Goal: Download file/media

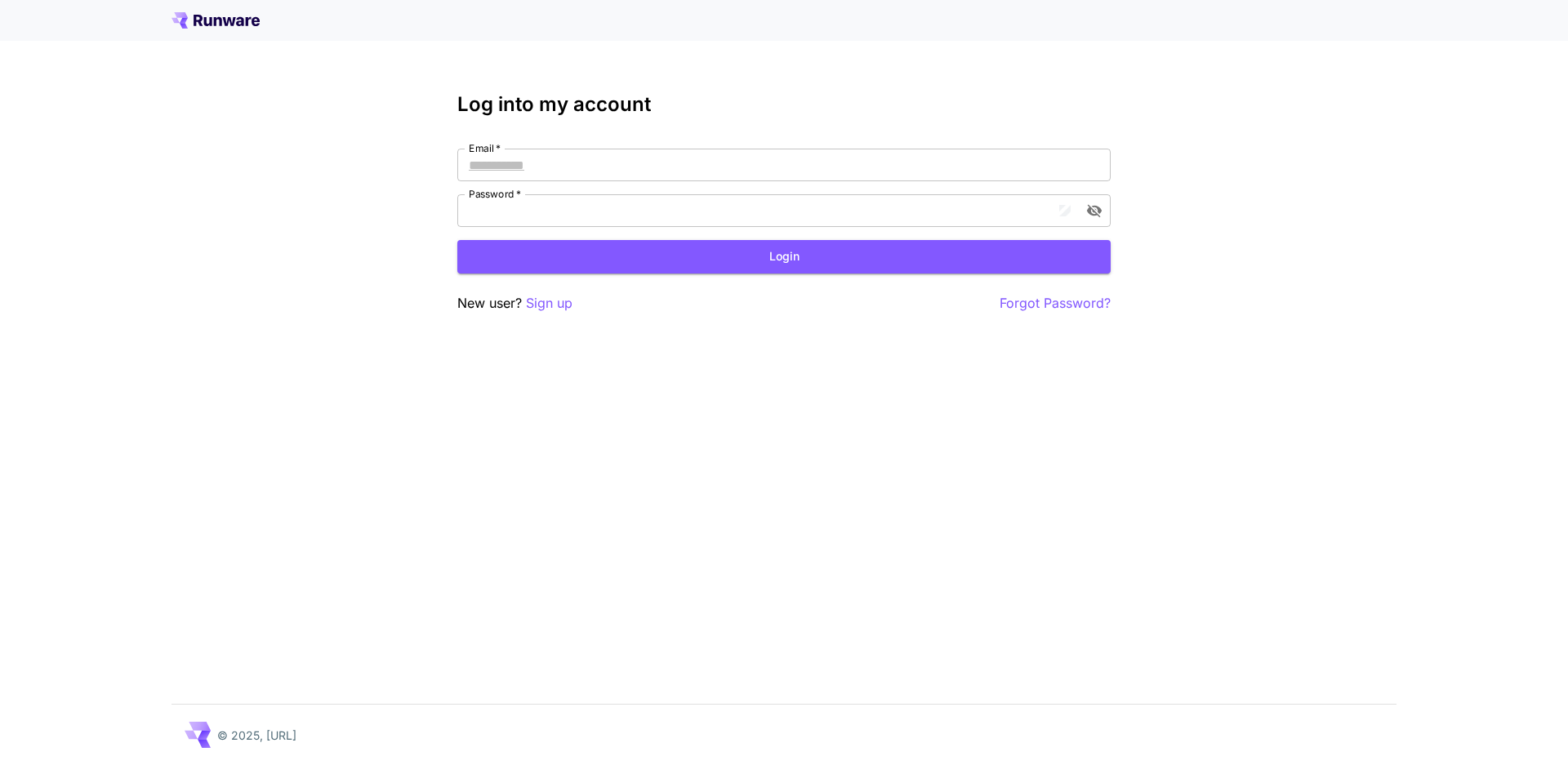
type input "**********"
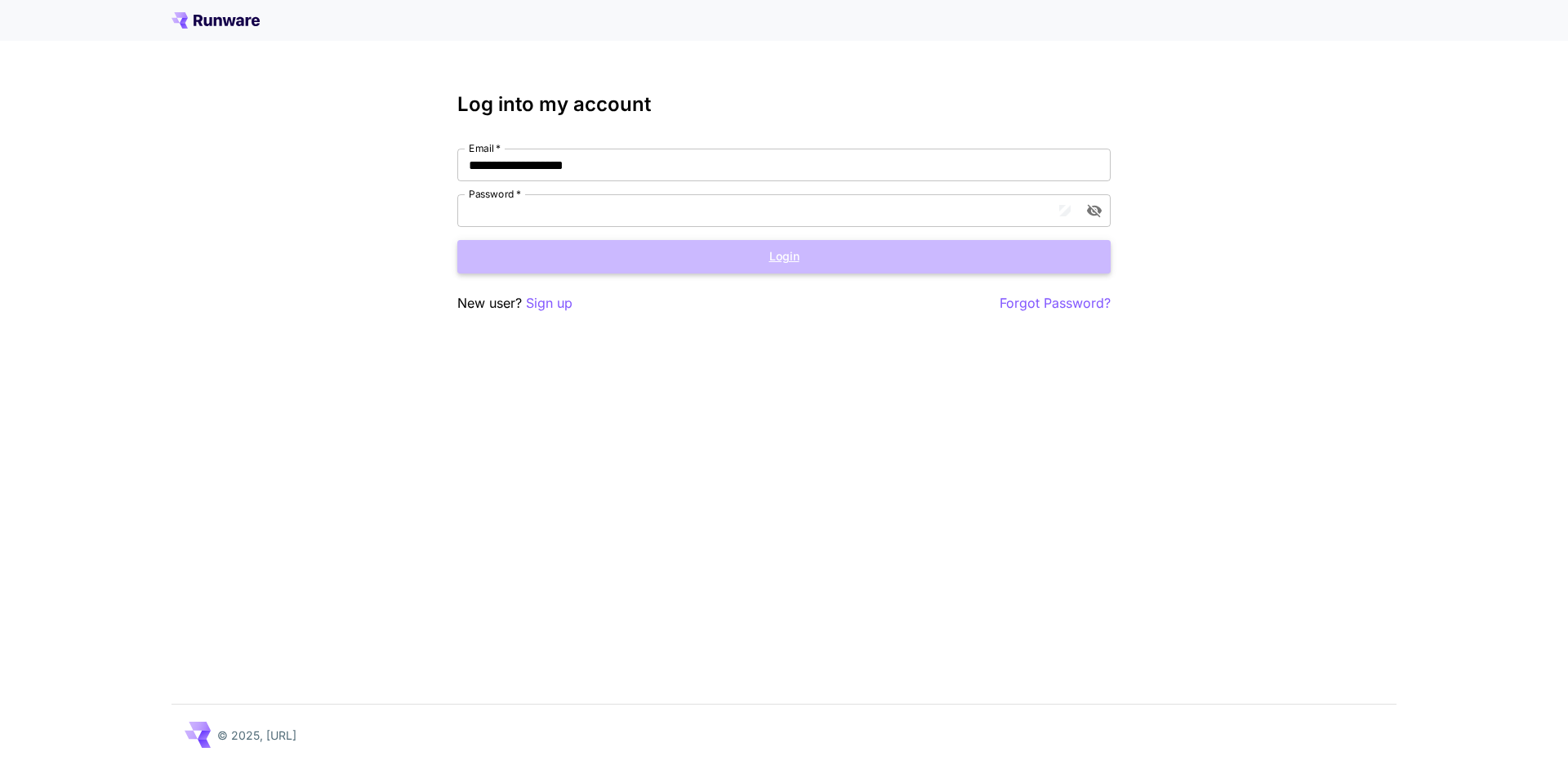
click at [774, 265] on button "Login" at bounding box center [783, 256] width 653 height 33
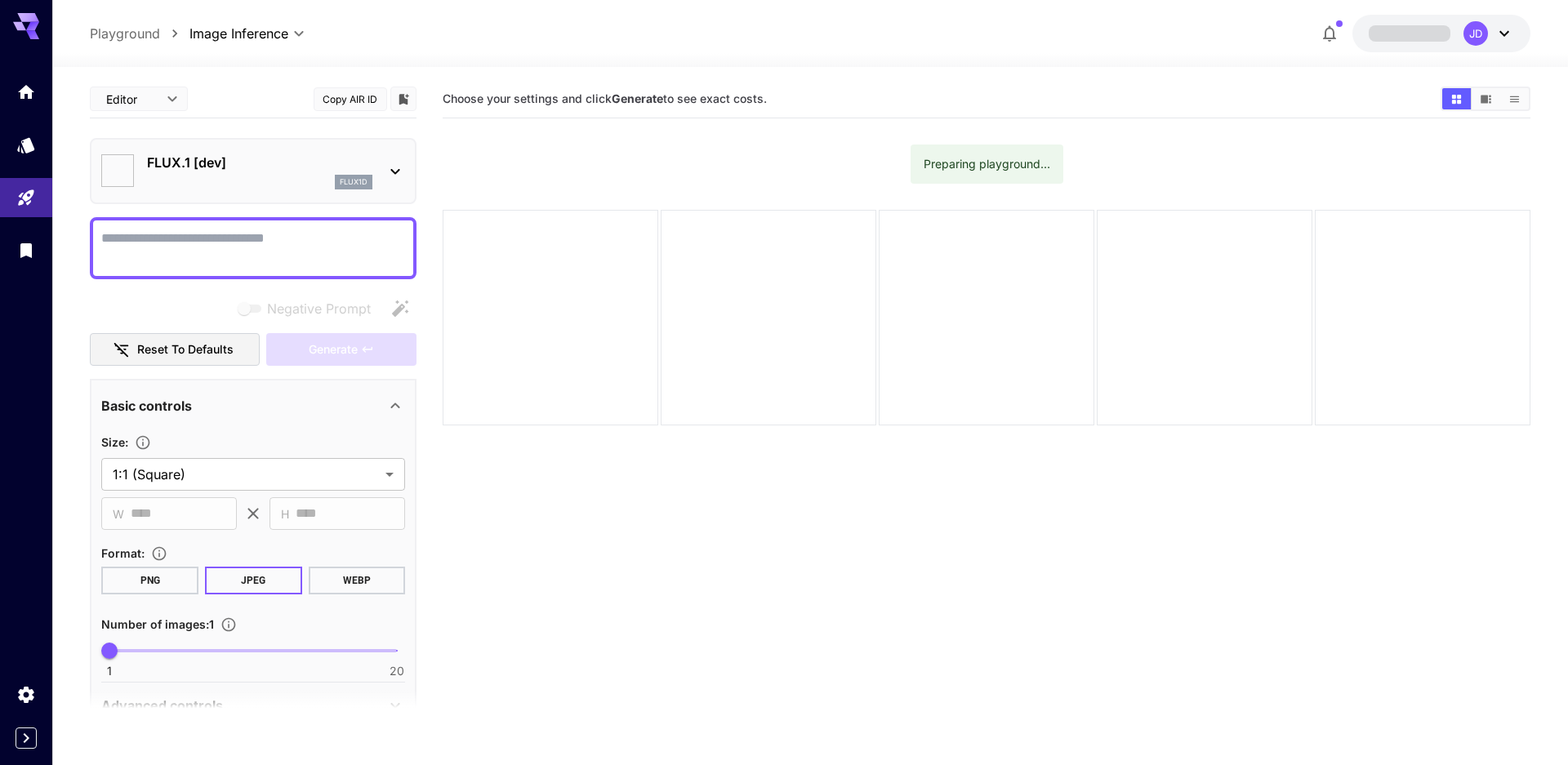
type input "**********"
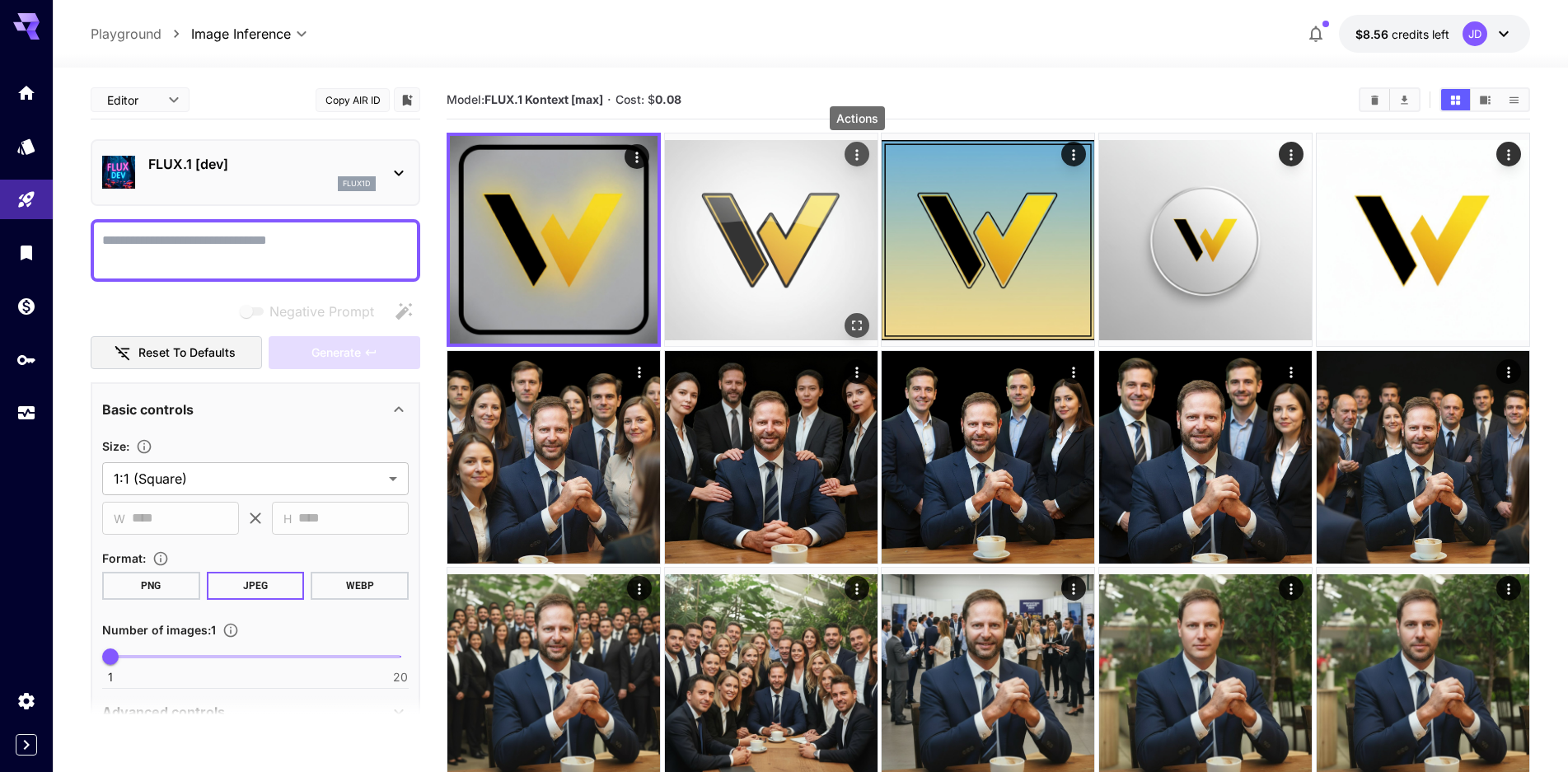
click at [857, 152] on icon "Actions" at bounding box center [857, 155] width 16 height 16
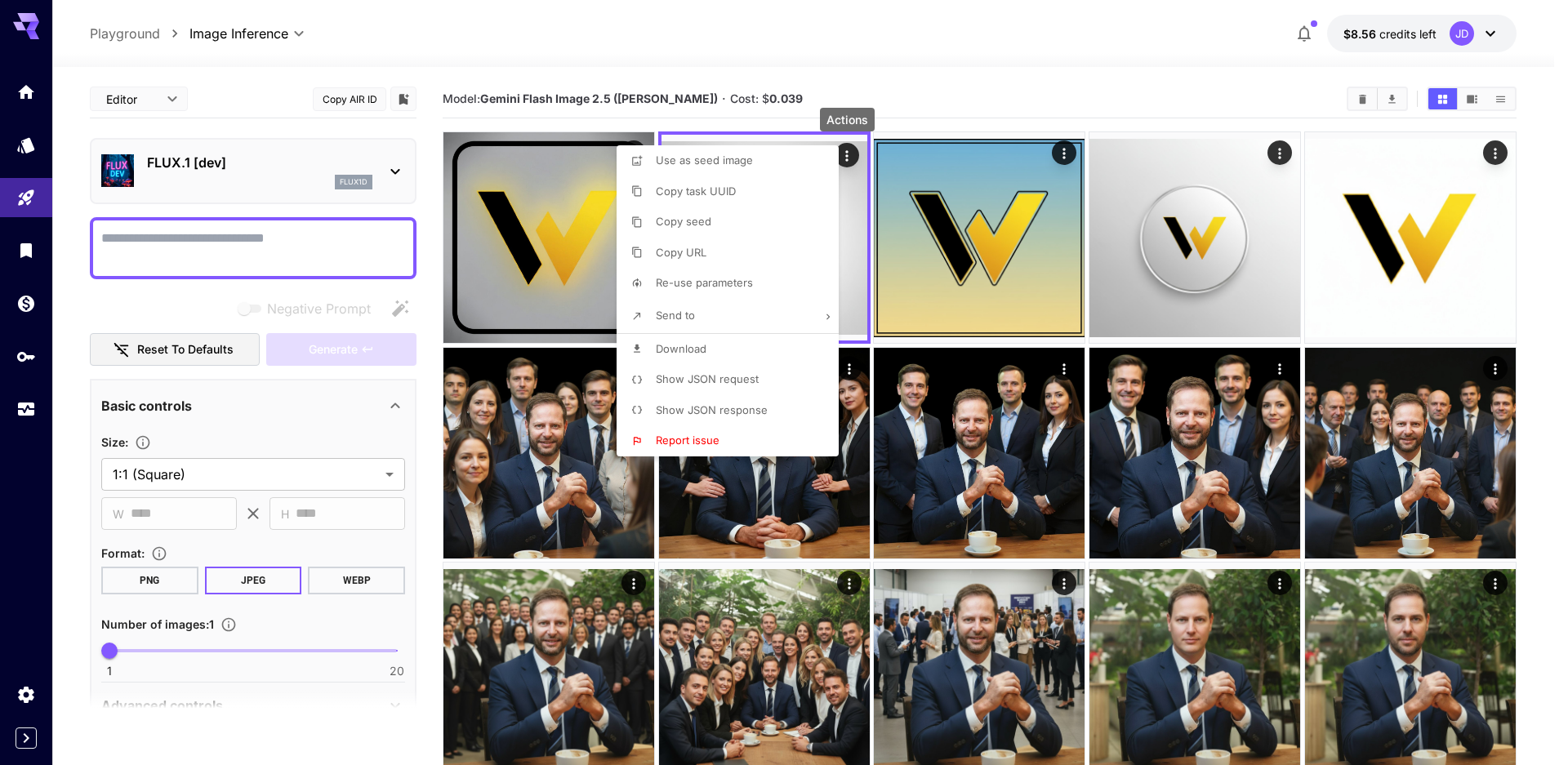
click at [707, 350] on li "Download" at bounding box center [732, 349] width 232 height 31
click at [1234, 41] on div at bounding box center [784, 382] width 1568 height 765
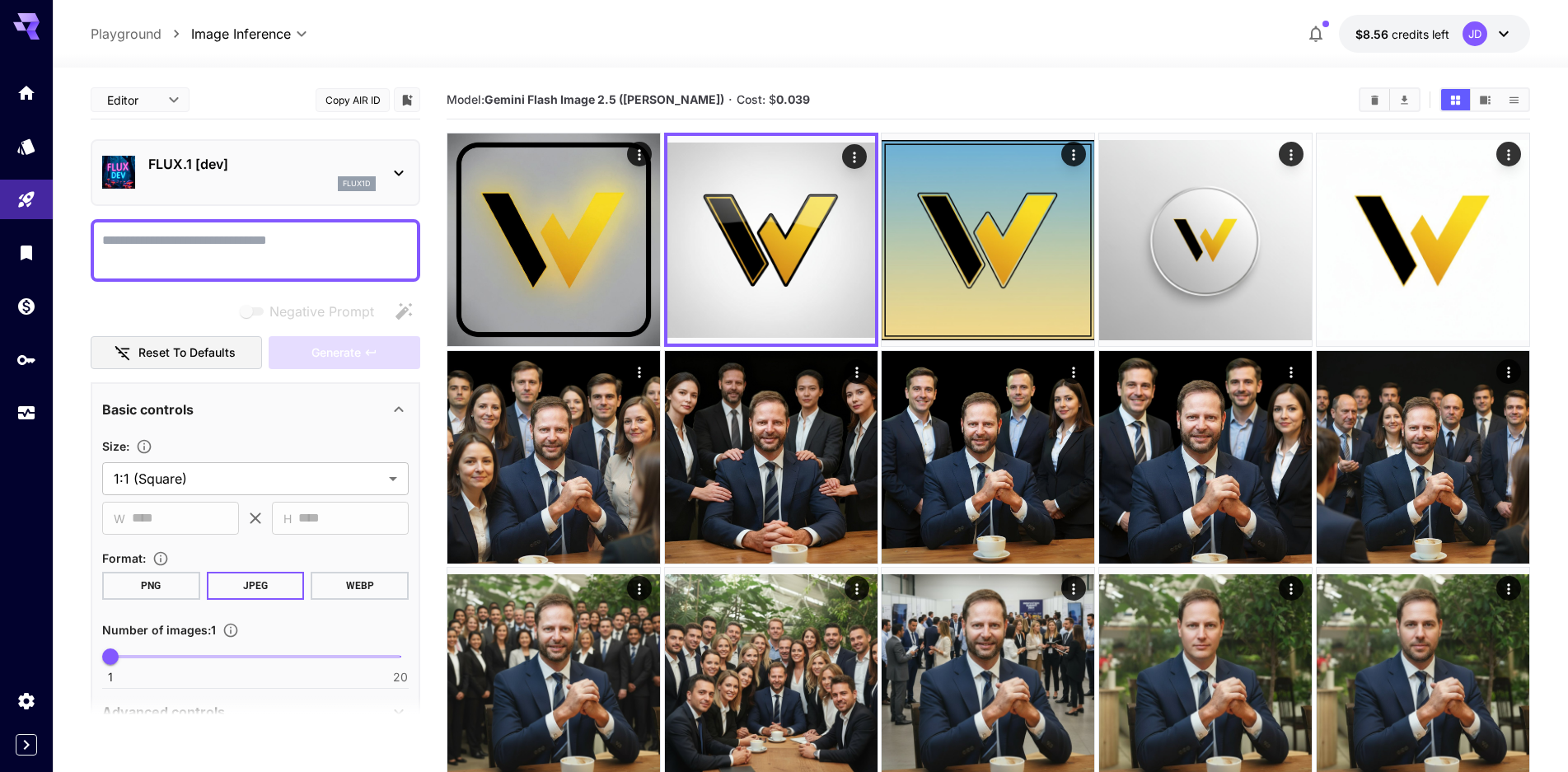
click at [1239, 51] on div at bounding box center [810, 58] width 1516 height 20
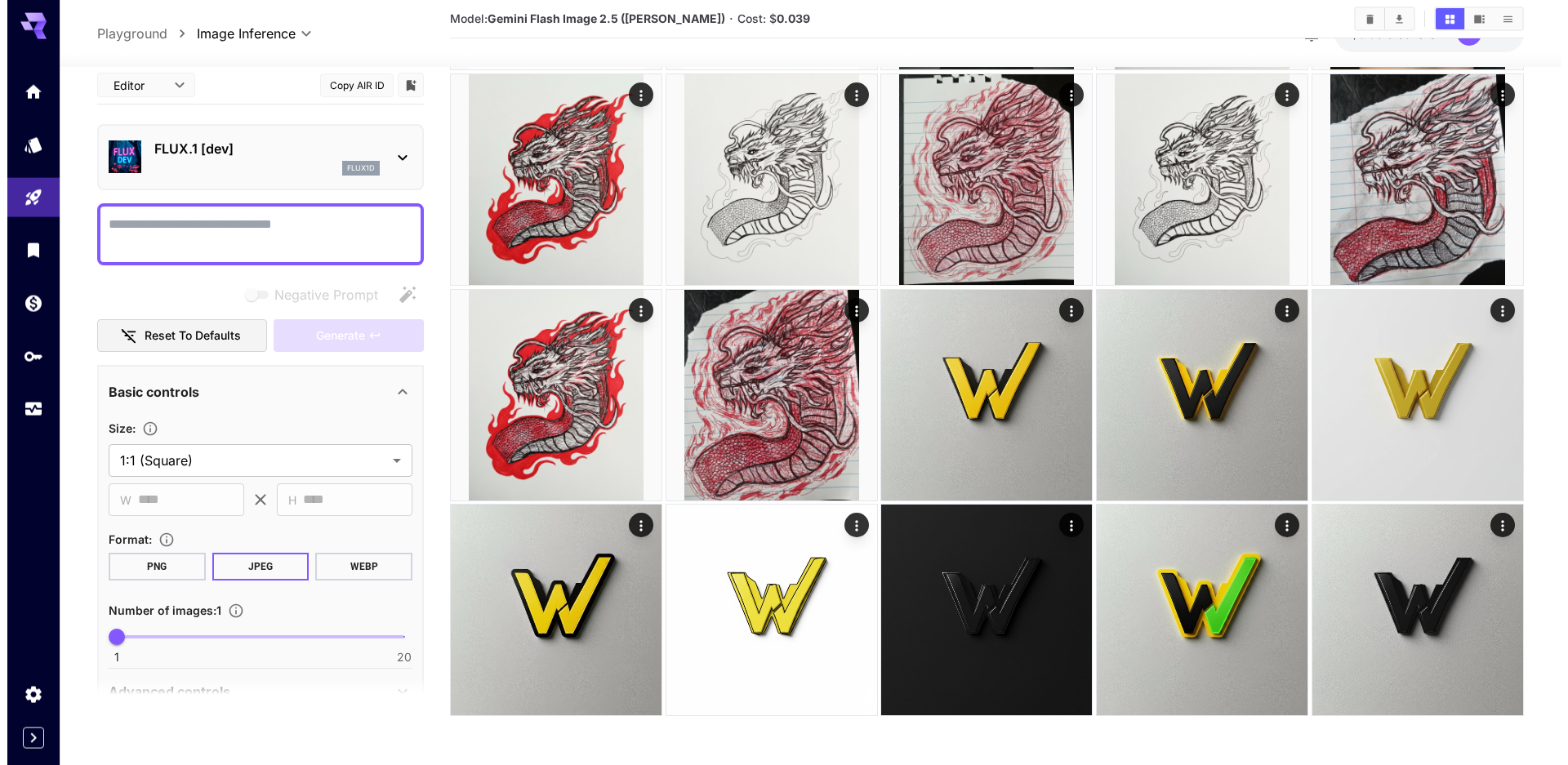
scroll to position [3287, 0]
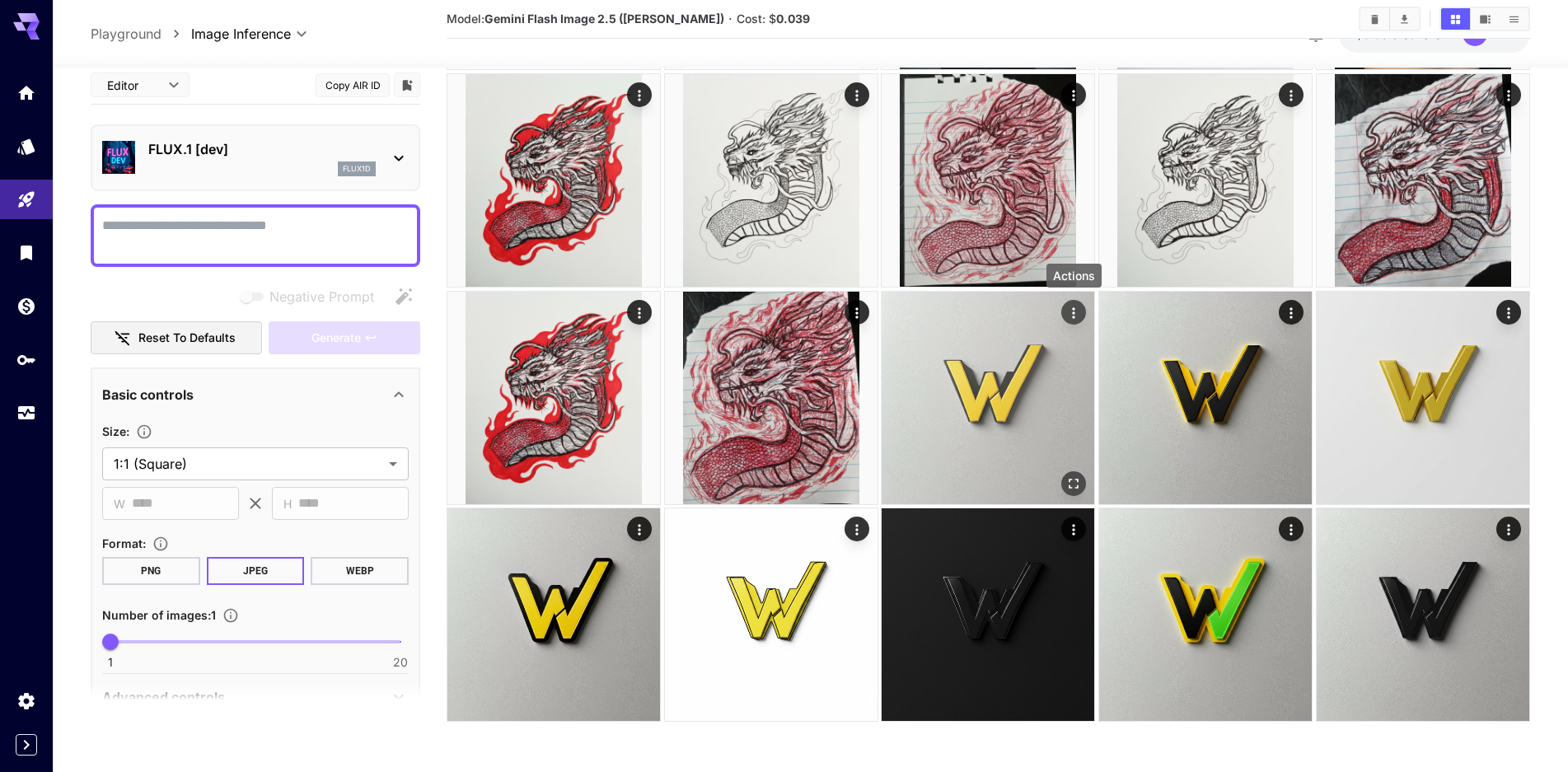
click at [1071, 314] on icon "Actions" at bounding box center [1074, 312] width 16 height 16
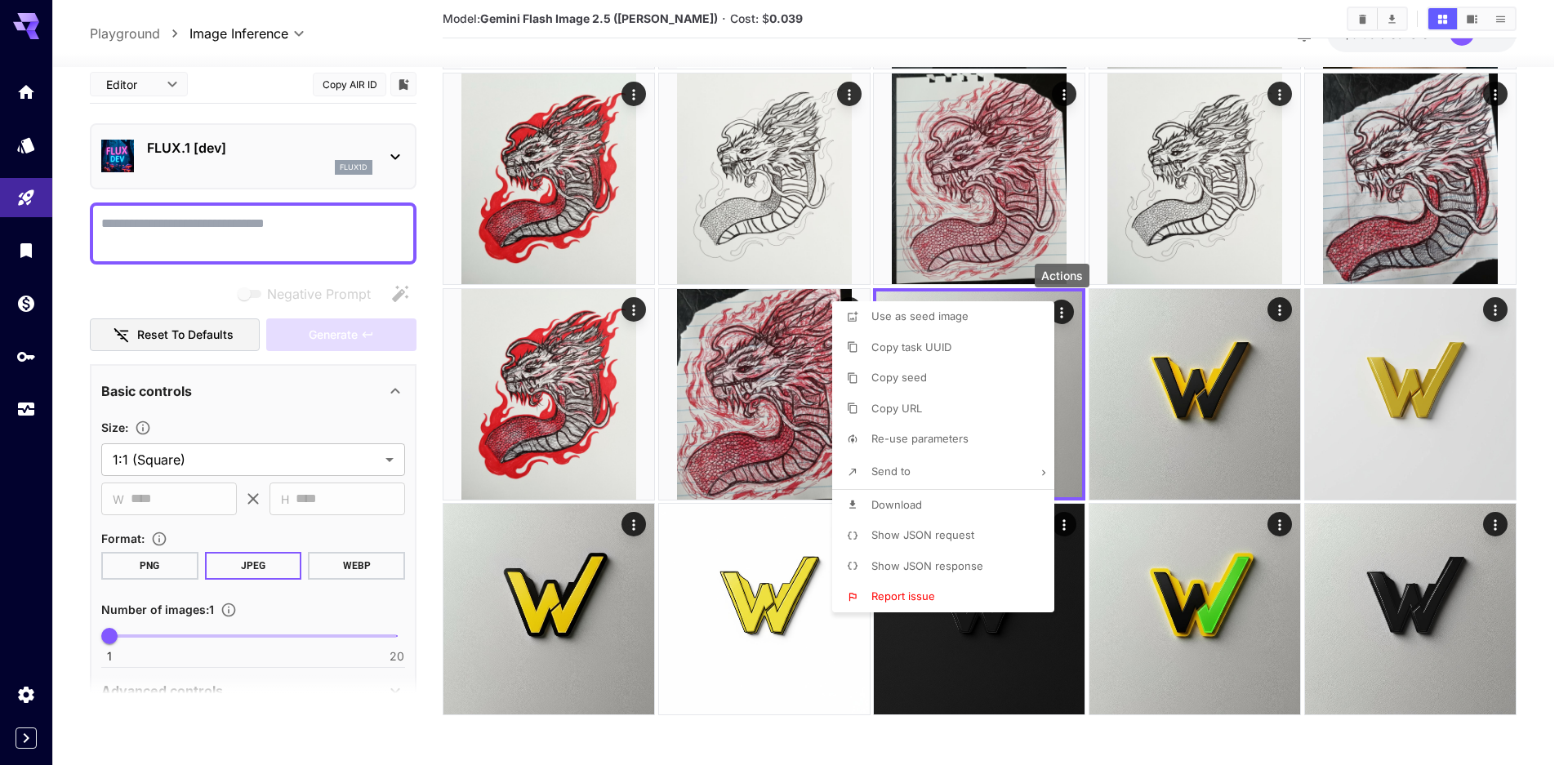
click at [907, 499] on span "Download" at bounding box center [896, 504] width 50 height 13
click at [720, 568] on div at bounding box center [784, 382] width 1568 height 765
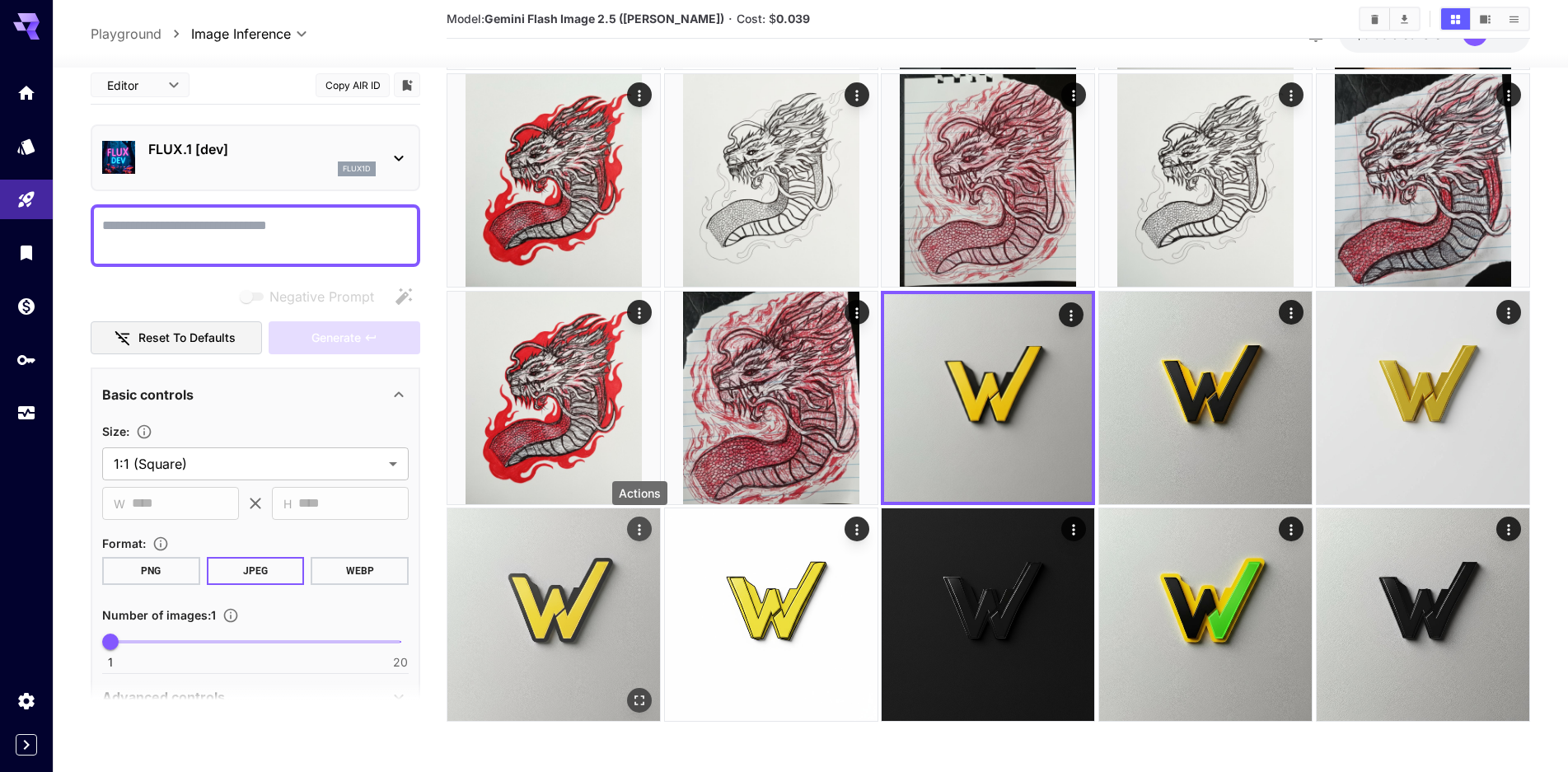
click at [638, 528] on icon "Actions" at bounding box center [639, 529] width 16 height 16
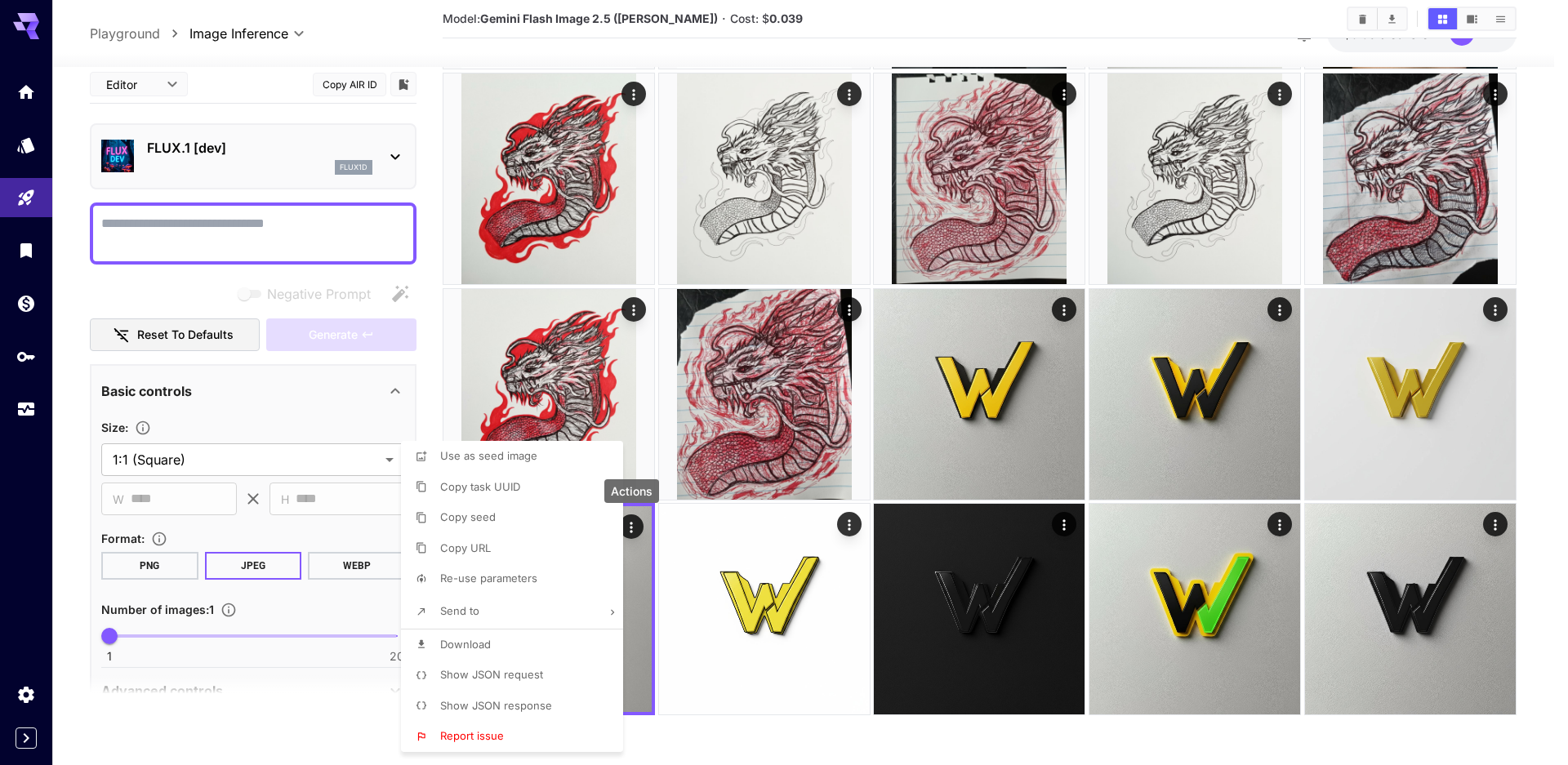
click at [474, 641] on span "Download" at bounding box center [465, 643] width 50 height 13
click at [1259, 475] on div at bounding box center [784, 382] width 1568 height 765
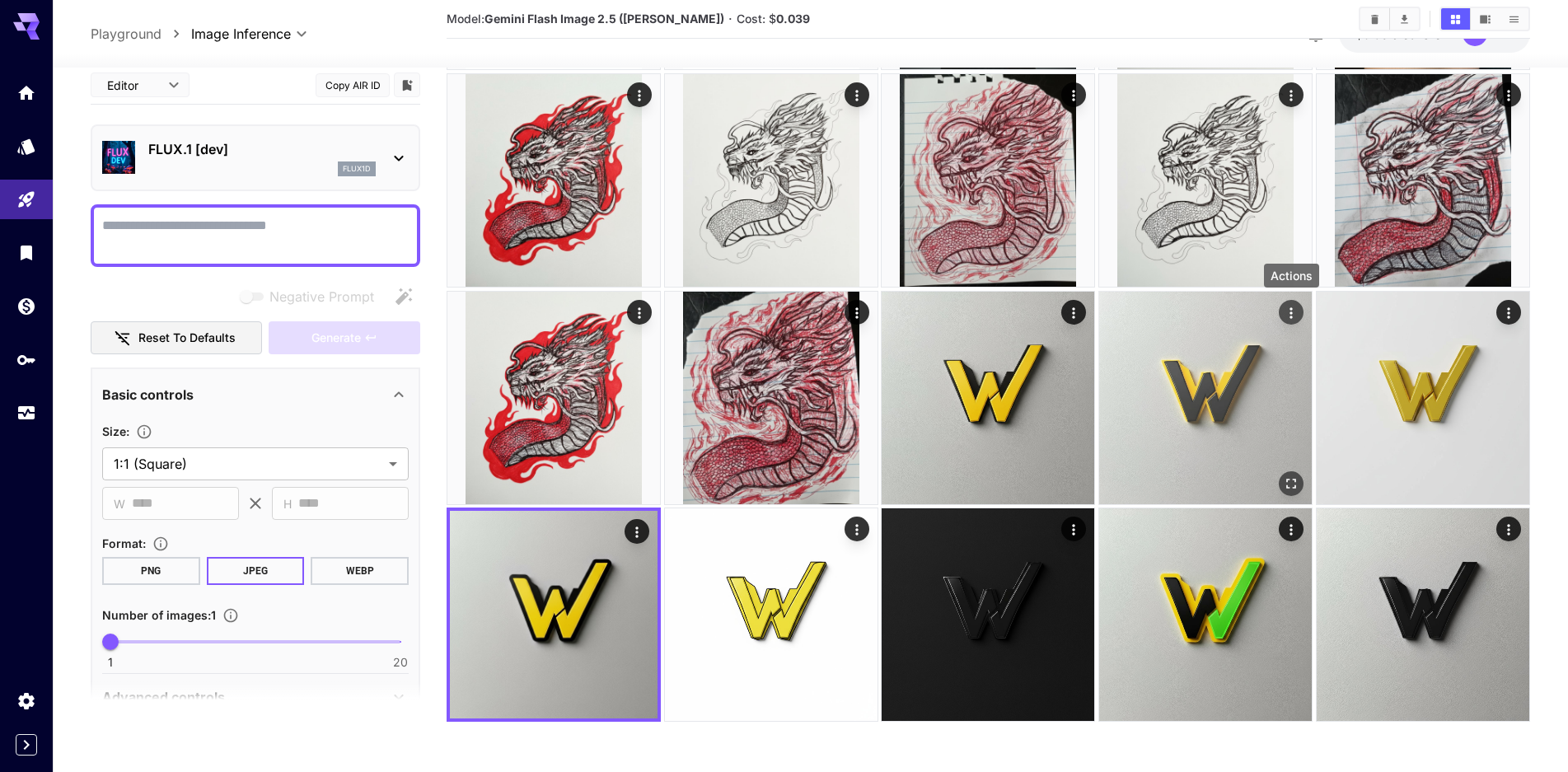
click at [1292, 313] on icon "Actions" at bounding box center [1291, 312] width 16 height 16
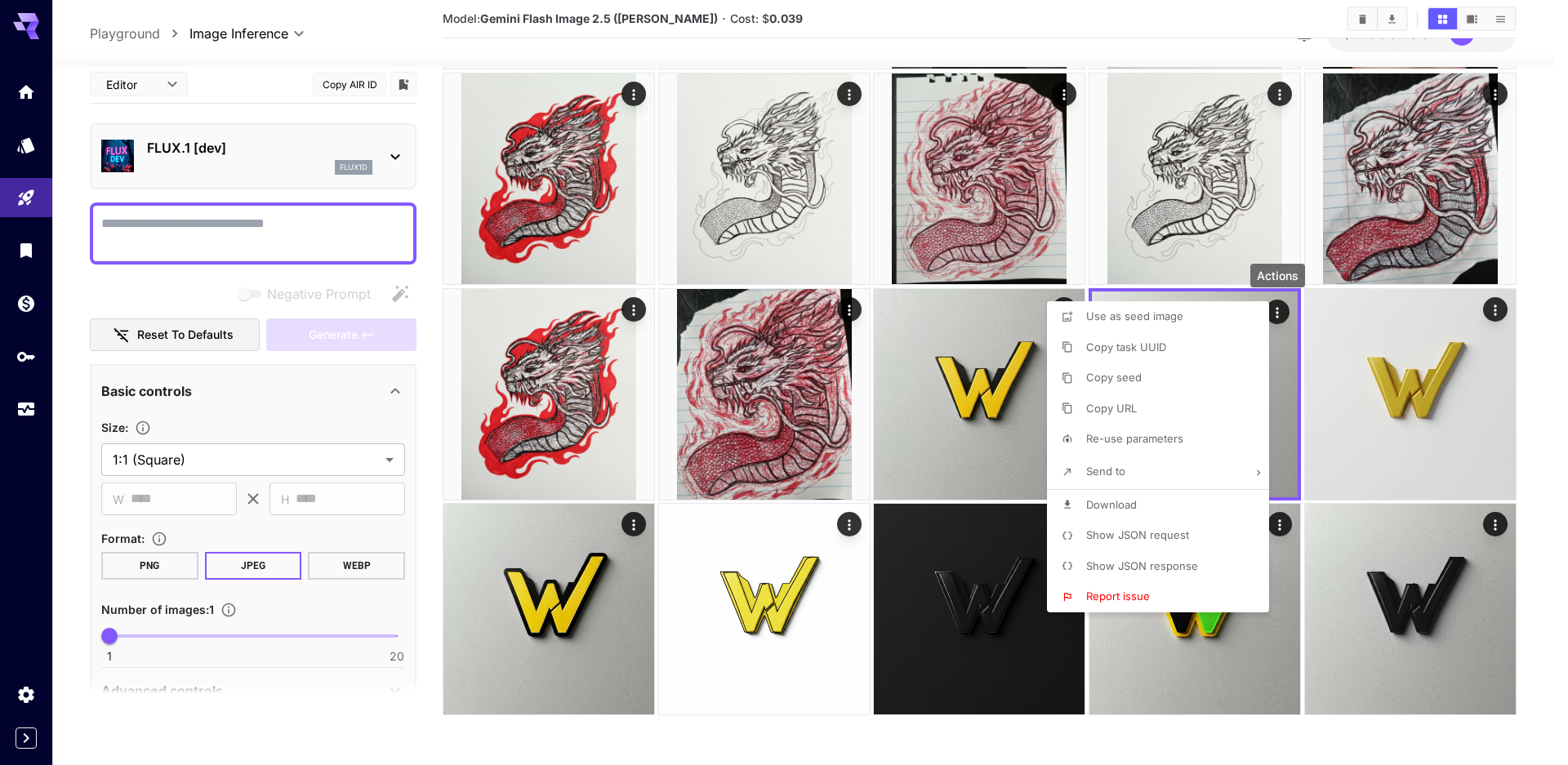
click at [1130, 502] on span "Download" at bounding box center [1111, 504] width 50 height 13
